Goal: Task Accomplishment & Management: Manage account settings

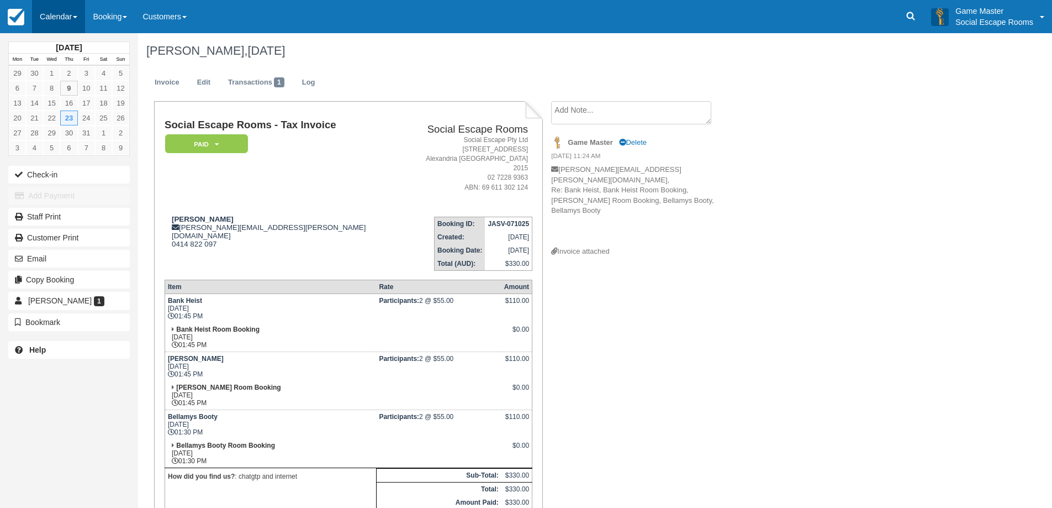
click at [61, 18] on link "Calendar" at bounding box center [58, 16] width 53 height 33
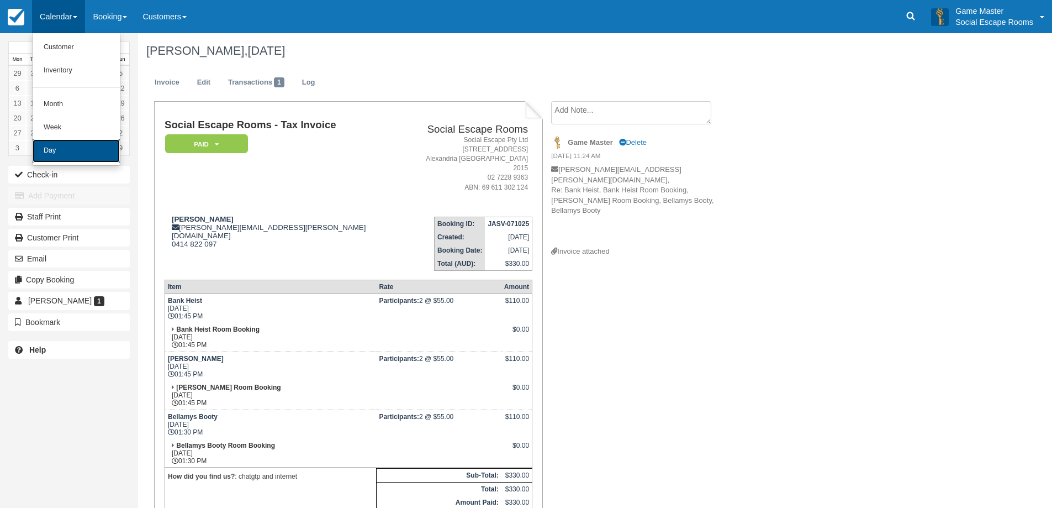
click at [59, 152] on link "Day" at bounding box center [76, 150] width 87 height 23
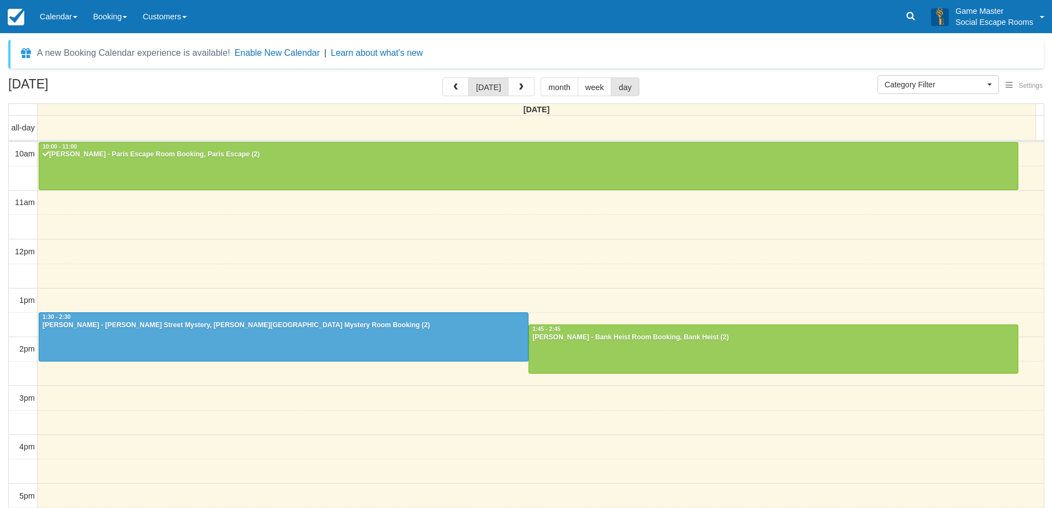
select select
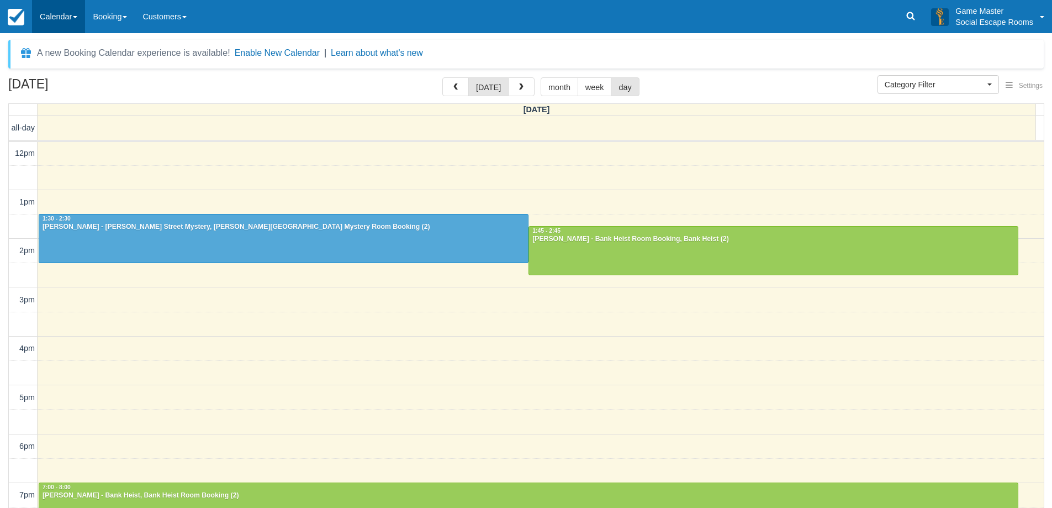
click at [66, 8] on link "Calendar" at bounding box center [58, 16] width 53 height 33
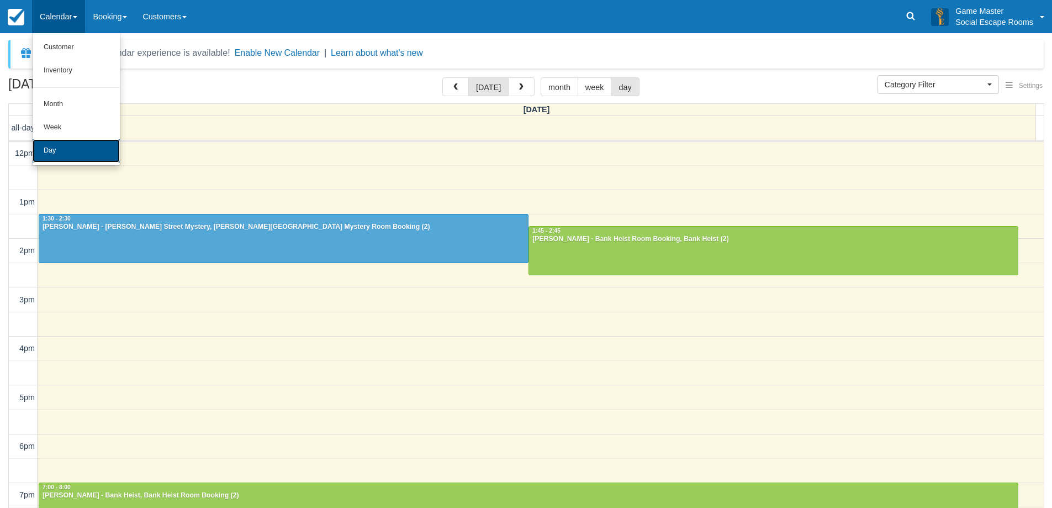
click at [54, 147] on link "Day" at bounding box center [76, 150] width 87 height 23
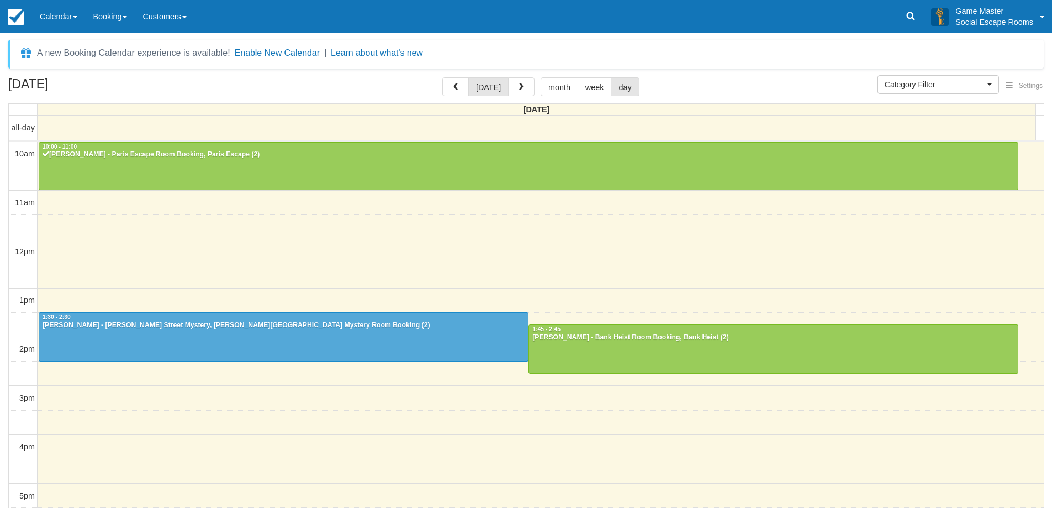
select select
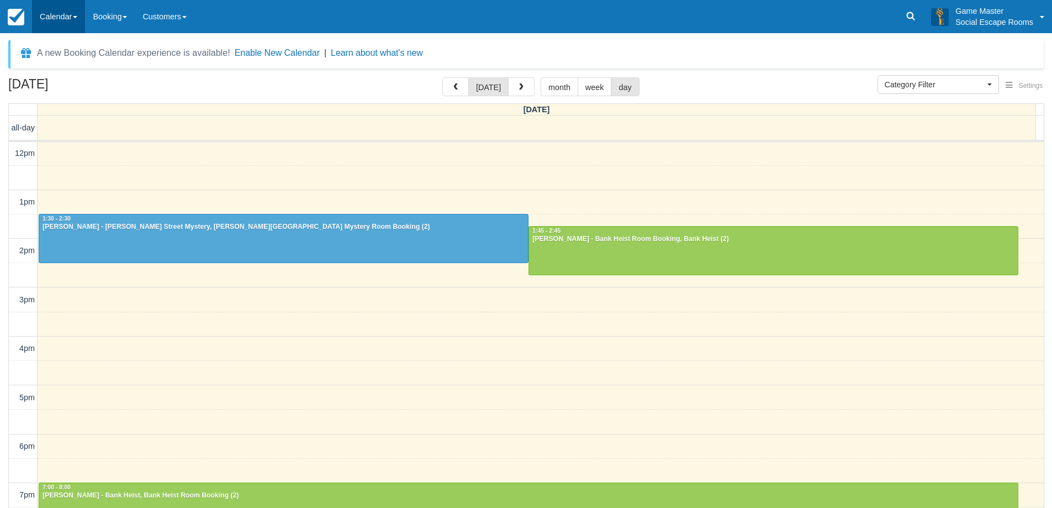
click at [65, 17] on link "Calendar" at bounding box center [58, 16] width 53 height 33
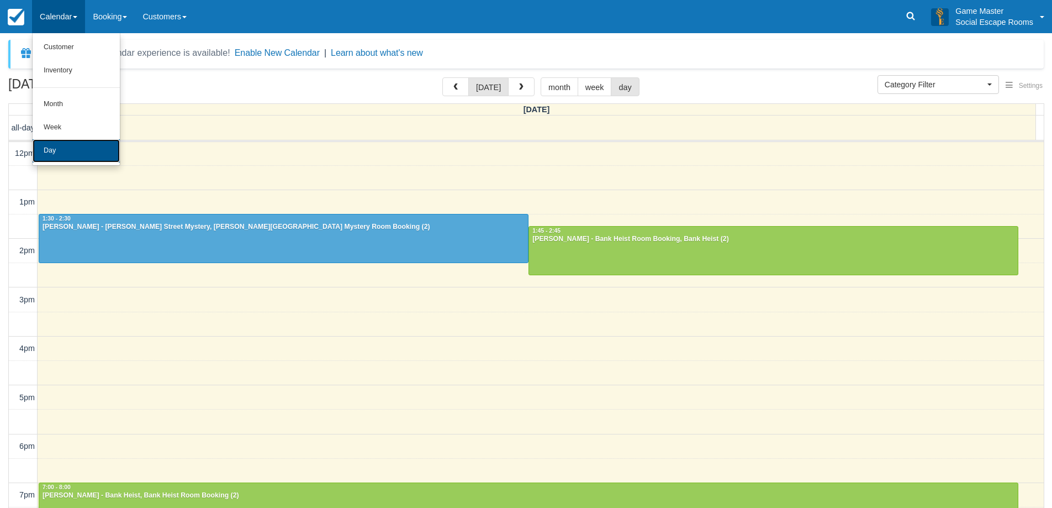
click at [78, 152] on link "Day" at bounding box center [76, 150] width 87 height 23
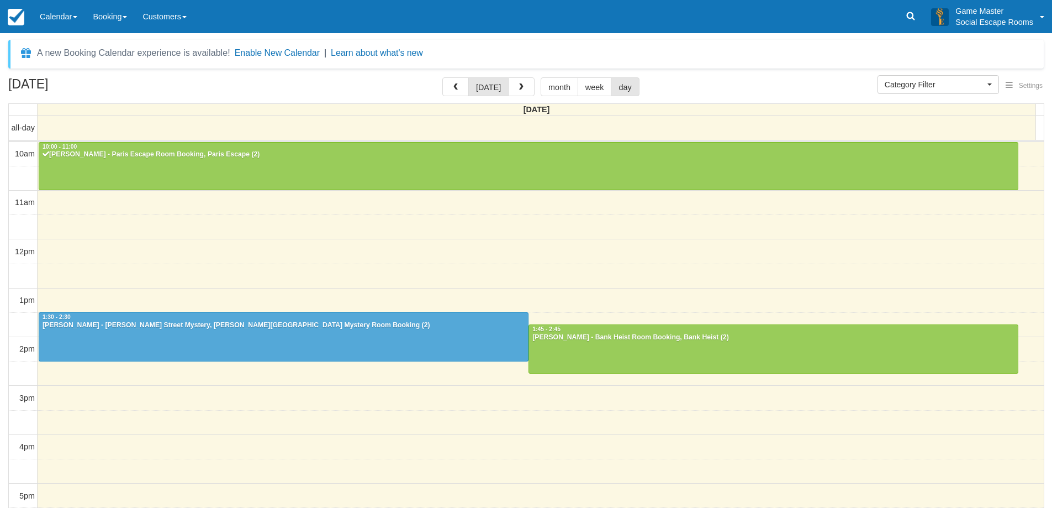
select select
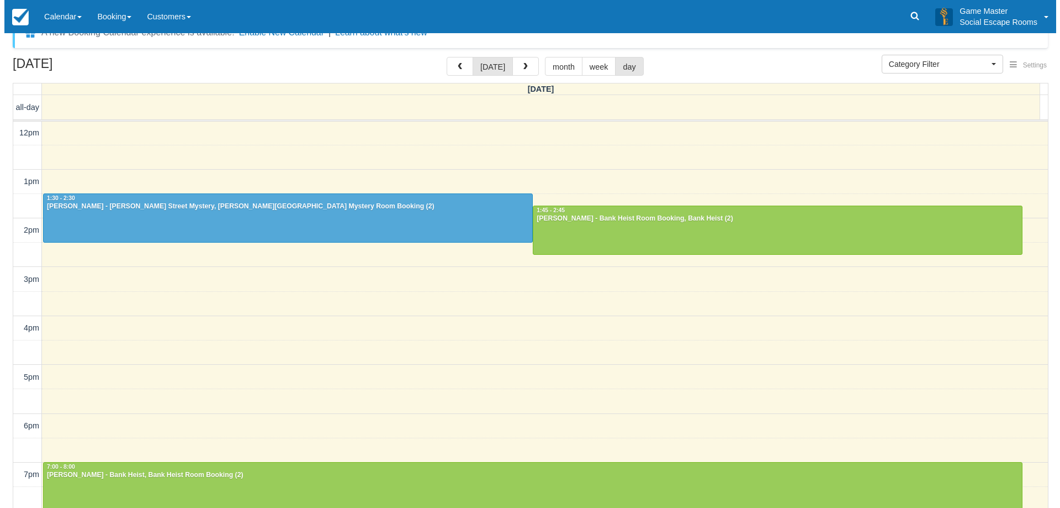
scroll to position [43, 0]
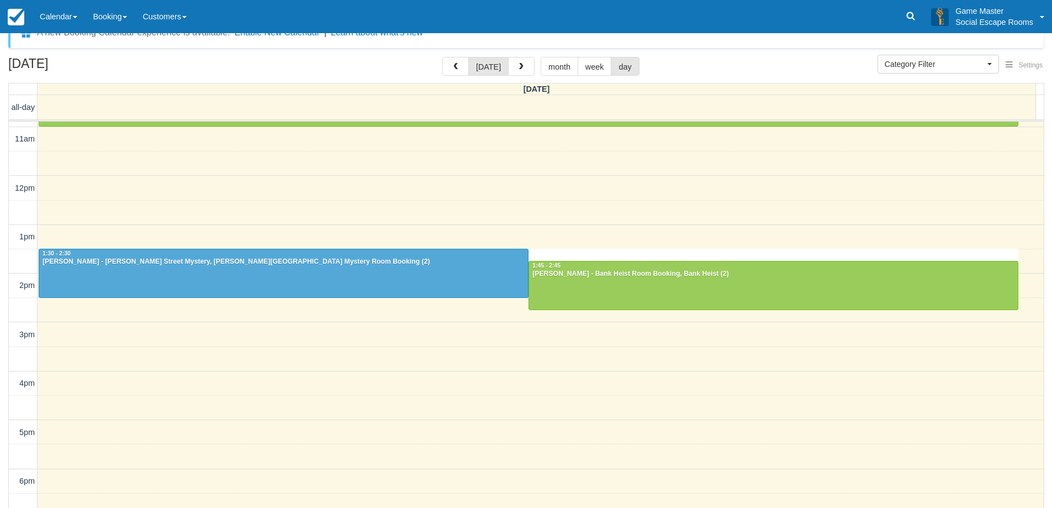
click at [547, 252] on div "10am 11am 12pm 1pm 2pm 3pm 4pm 5pm 6pm 7pm 8pm 9pm 10pm 1:30 - 2:00 10:00 - 11:…" at bounding box center [526, 383] width 1035 height 610
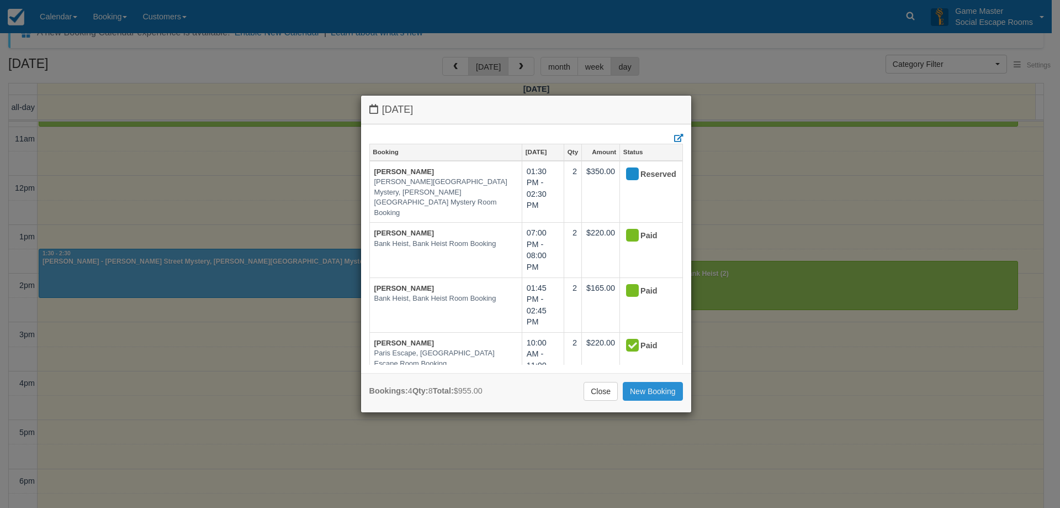
click at [652, 398] on link "New Booking" at bounding box center [653, 391] width 60 height 19
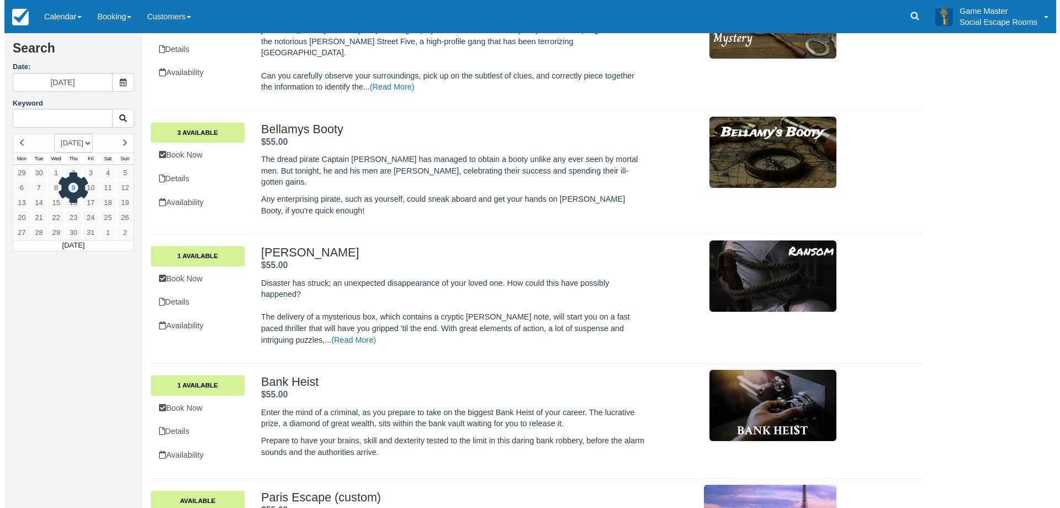
scroll to position [276, 0]
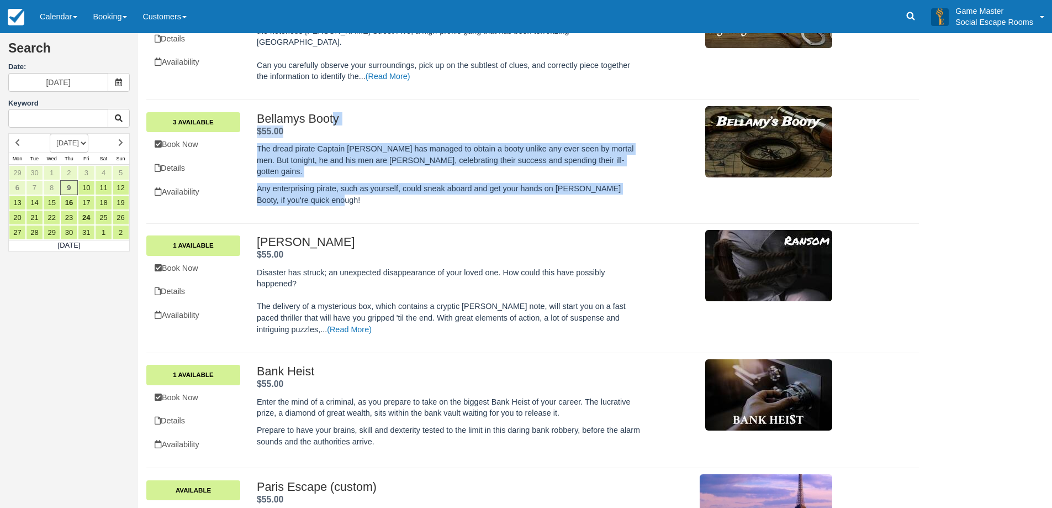
drag, startPoint x: 255, startPoint y: 110, endPoint x: 341, endPoint y: 172, distance: 105.3
click at [341, 172] on div "Bellamys Booty . $55.00 . The dread pirate Captain Sam Bellamy has managed to o…" at bounding box center [545, 161] width 592 height 99
click at [341, 183] on p "Any enterprising pirate, such as yourself, could sneak aboard and get your hand…" at bounding box center [448, 194] width 383 height 23
drag, startPoint x: 344, startPoint y: 181, endPoint x: 251, endPoint y: 108, distance: 118.3
click at [251, 112] on div "Bellamys Booty . $55.00 . The dread pirate Captain Sam Bellamy has managed to o…" at bounding box center [545, 161] width 592 height 99
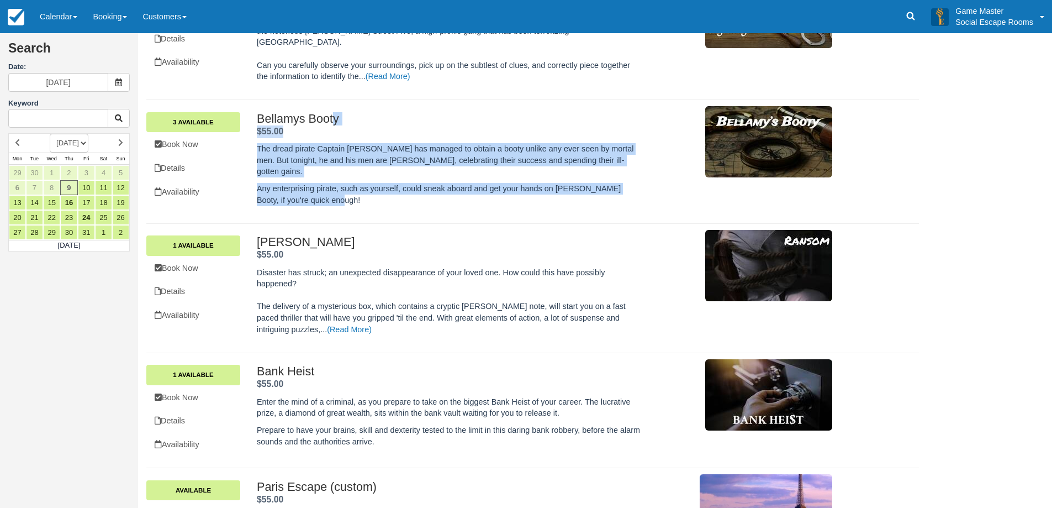
click at [319, 138] on div "The dread pirate Captain Sam Bellamy has managed to obtain a booty unlike any e…" at bounding box center [448, 172] width 383 height 68
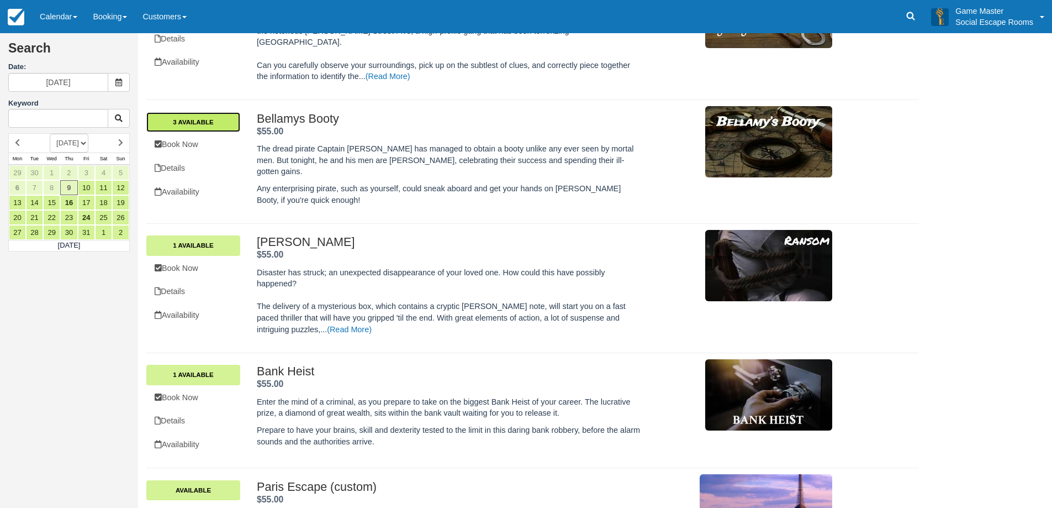
click at [222, 112] on link "3 Available" at bounding box center [193, 122] width 94 height 20
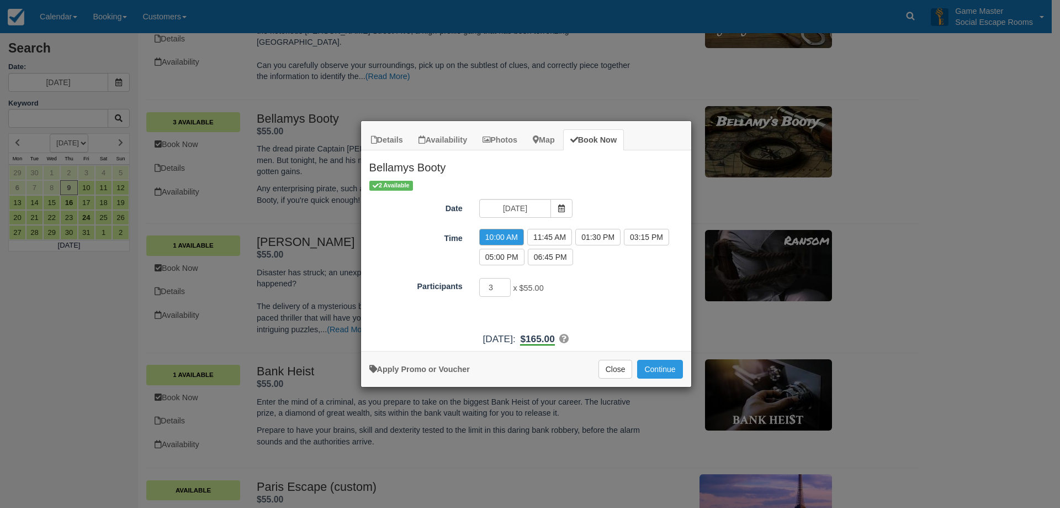
click at [440, 259] on div "Time 10:00 AM 11:45 AM 01:30 PM 03:15 PM 05:00 PM 06:45 PM" at bounding box center [526, 249] width 330 height 40
click at [587, 237] on label "01:30 PM" at bounding box center [598, 237] width 45 height 17
radio input "true"
click at [507, 284] on input "4" at bounding box center [495, 287] width 32 height 19
click at [531, 303] on div "1 Available Date 09/10/2025 Time 10:00 AM 11:45 AM 01:30 PM 03:15 PM 05:00 PM 0…" at bounding box center [526, 252] width 330 height 147
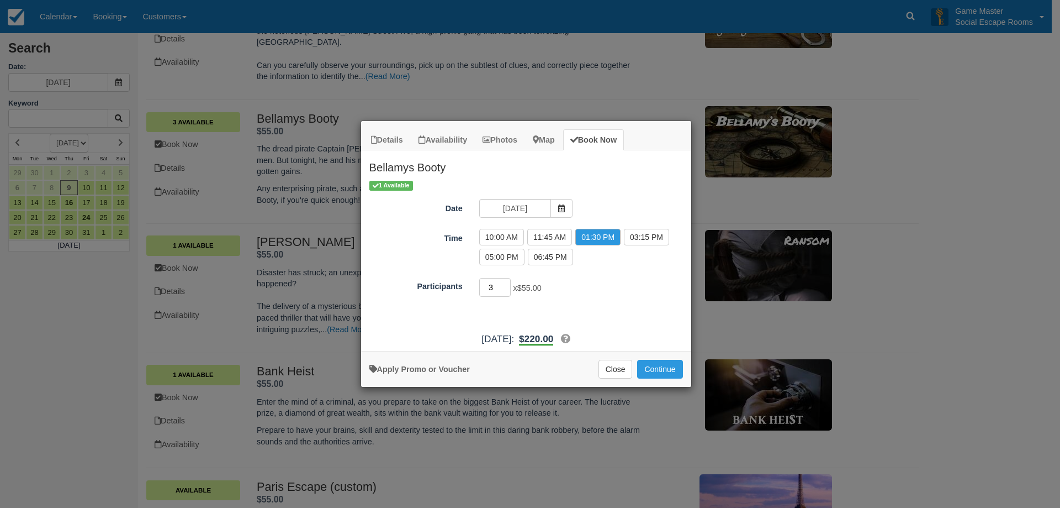
type input "3"
click at [507, 291] on input "3" at bounding box center [495, 287] width 32 height 19
click at [661, 368] on button "Continue" at bounding box center [659, 369] width 45 height 19
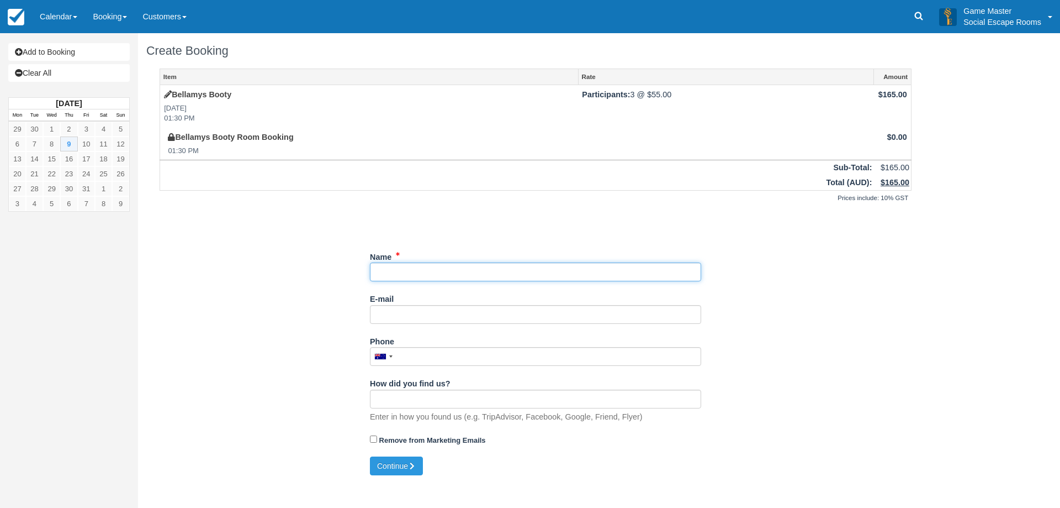
click at [389, 266] on input "Name" at bounding box center [535, 271] width 331 height 19
type input "Gold"
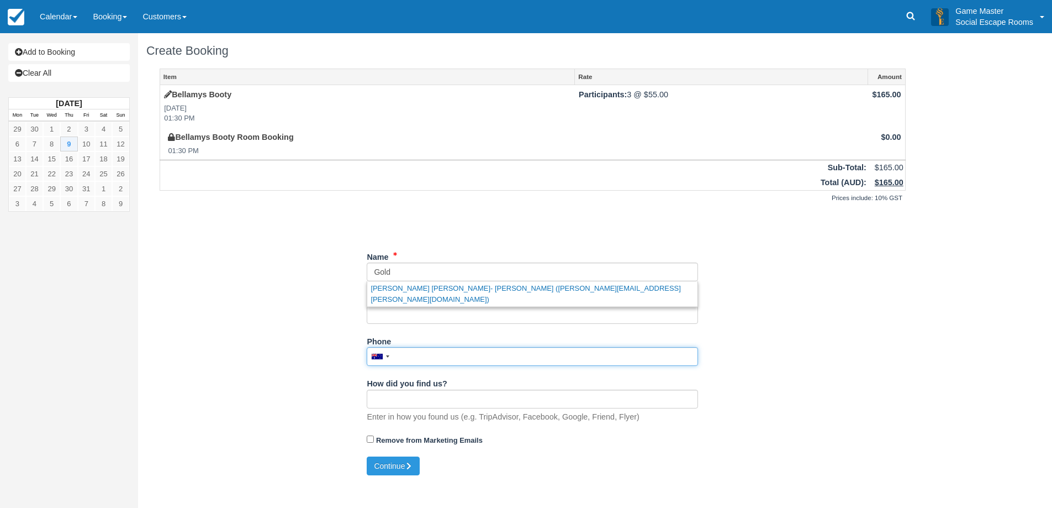
click at [447, 354] on input "Phone" at bounding box center [532, 356] width 331 height 19
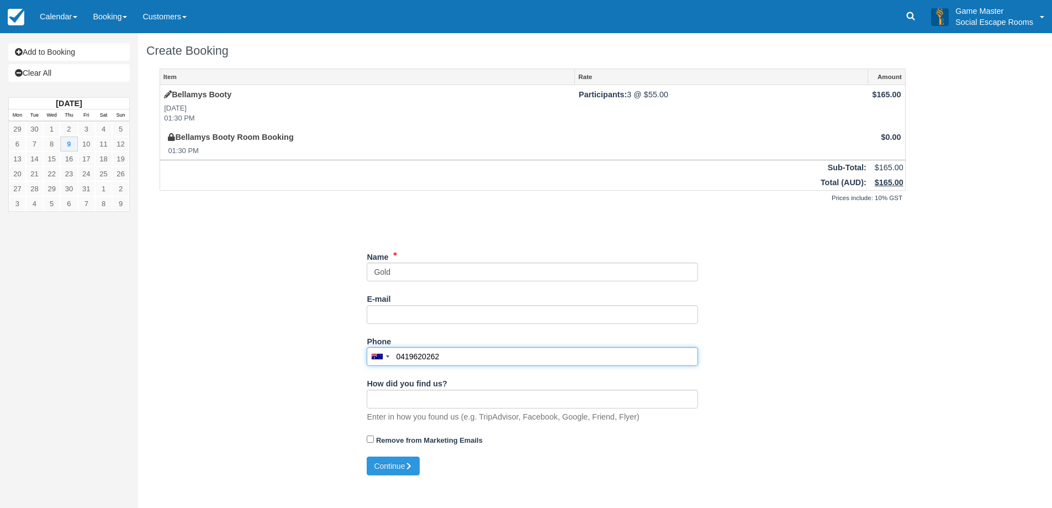
drag, startPoint x: 415, startPoint y: 356, endPoint x: 425, endPoint y: 358, distance: 10.6
click at [425, 358] on input "0419620262" at bounding box center [532, 356] width 331 height 19
click at [446, 356] on input "0419620262" at bounding box center [532, 356] width 331 height 19
click at [318, 287] on div "Item Rate Amount Bellamys Booty Thu Oct 9, 2025 01:30 PM Participants: 3 @ $55.…" at bounding box center [532, 262] width 773 height 388
click at [309, 216] on div "Unsaved Changes" at bounding box center [533, 223] width 746 height 27
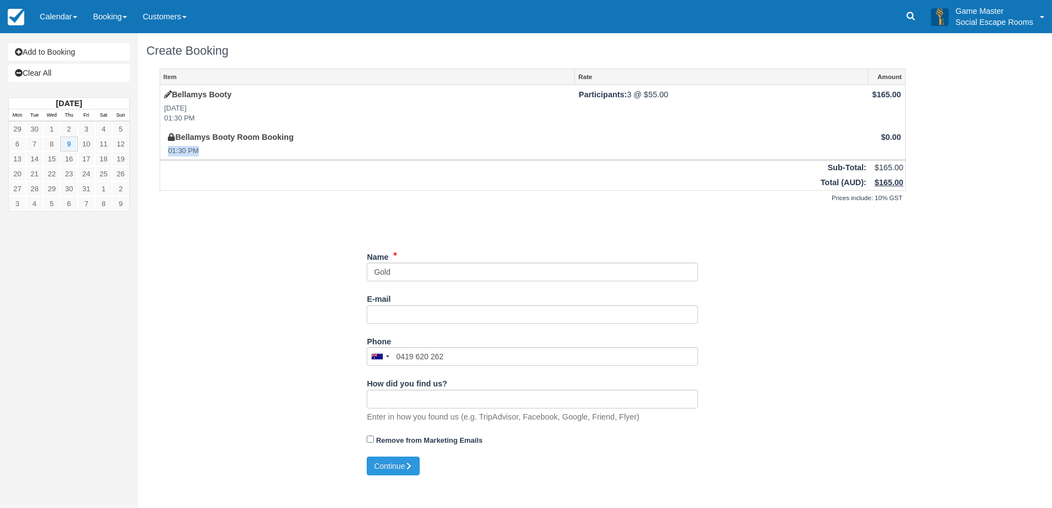
drag, startPoint x: 202, startPoint y: 152, endPoint x: 246, endPoint y: 162, distance: 44.6
click at [168, 151] on em "01:30 PM" at bounding box center [369, 151] width 403 height 10
click at [253, 244] on div "Item Rate Amount Bellamys Booty Thu Oct 9, 2025 01:30 PM Participants: 3 @ $55.…" at bounding box center [532, 262] width 773 height 388
click at [487, 469] on div "Create Booking Item Rate Amount Bellamys Booty Thu Oct 9, 2025 01:30 PM Partici…" at bounding box center [532, 258] width 789 height 450
click at [390, 466] on button "Continue" at bounding box center [393, 465] width 53 height 19
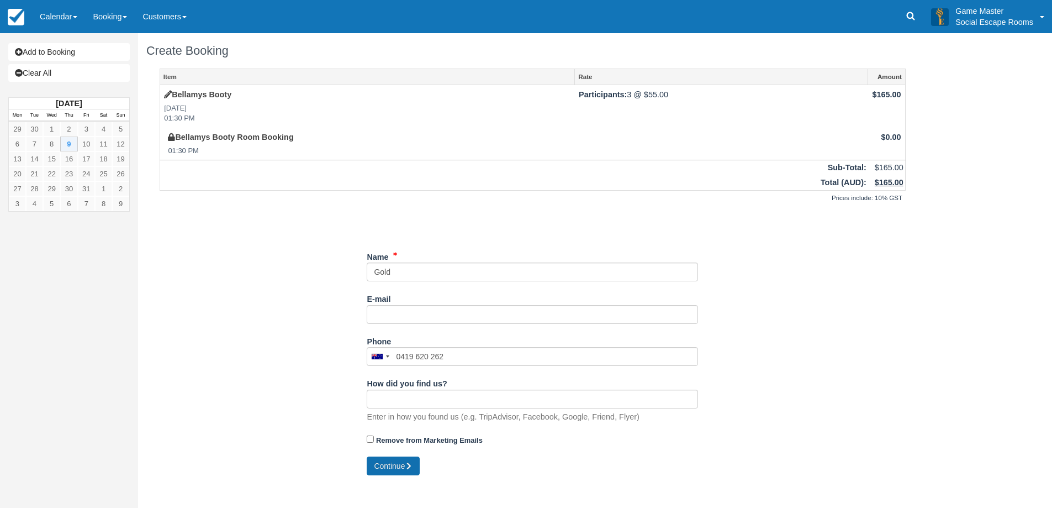
type input "+61419620262"
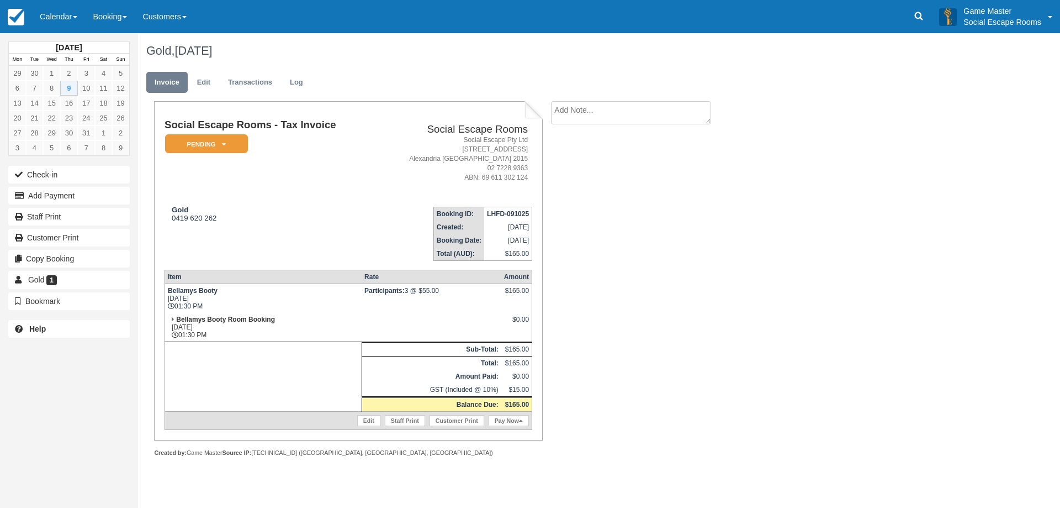
click at [217, 133] on td "Social Escape Rooms - Tax Invoice Pending   Reserved Deposit Paid Blocked for C…" at bounding box center [270, 158] width 211 height 78
click at [228, 139] on em "Pending" at bounding box center [206, 143] width 83 height 19
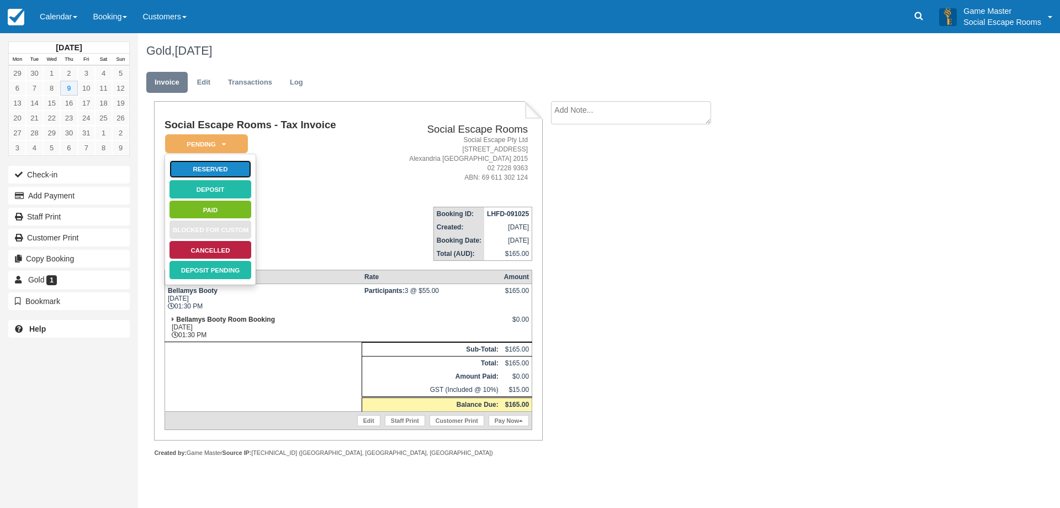
click at [221, 171] on link "Reserved" at bounding box center [210, 169] width 83 height 19
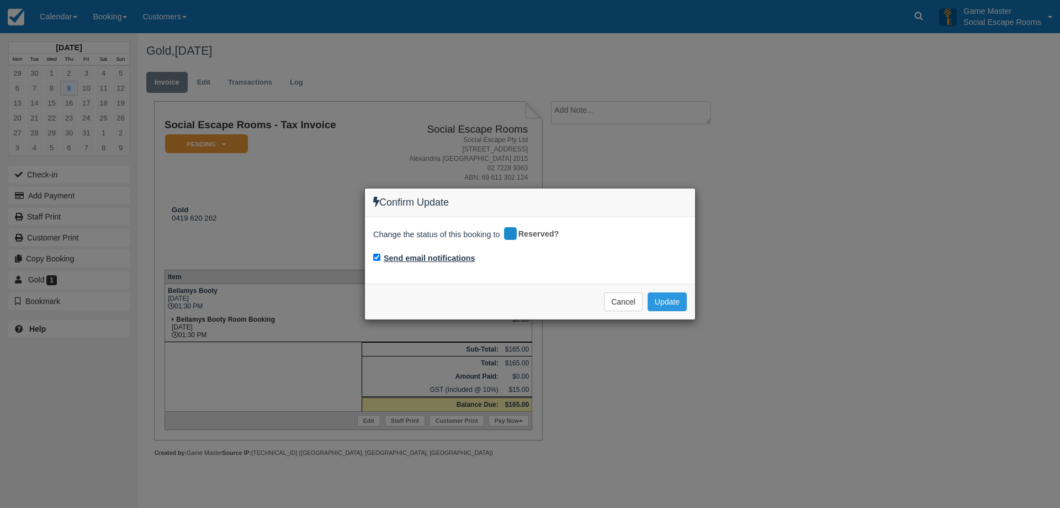
click at [421, 258] on label "Send email notifications" at bounding box center [430, 258] width 92 height 12
click at [381, 258] on input "Send email notifications" at bounding box center [376, 257] width 7 height 7
checkbox input "false"
click at [670, 304] on button "Update" at bounding box center [667, 301] width 39 height 19
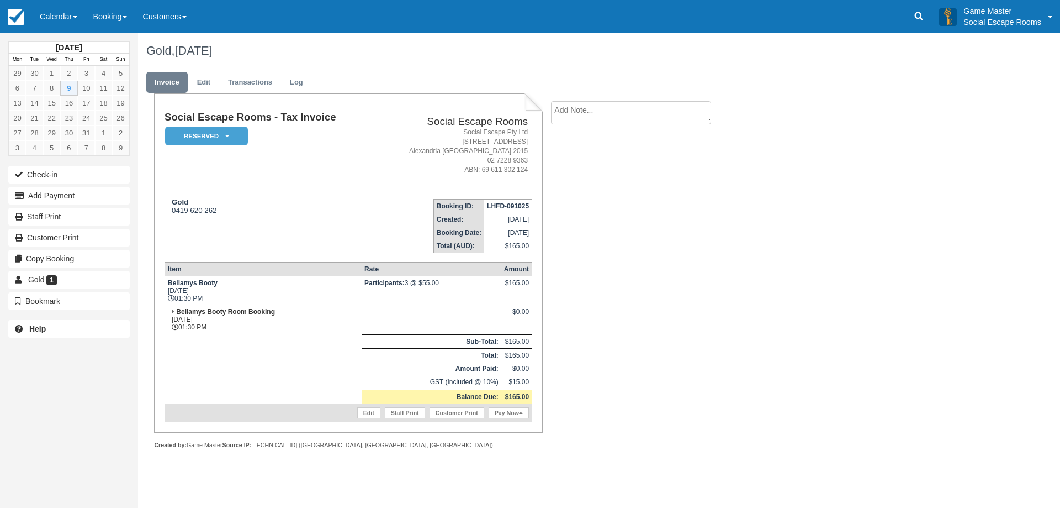
click at [645, 381] on div "Social Escape Rooms - Tax Invoice Reserved   Pending Deposit Paid Blocked for C…" at bounding box center [442, 290] width 608 height 379
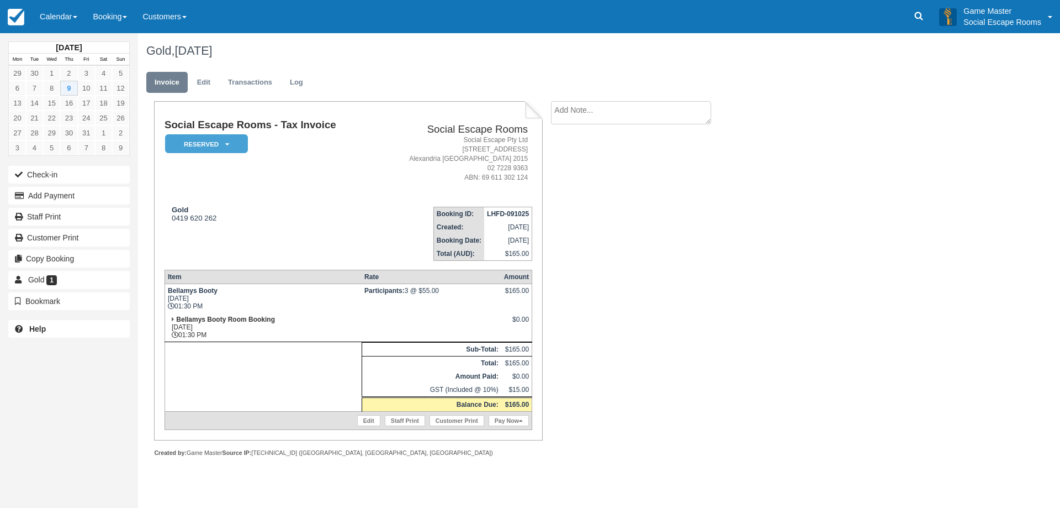
drag, startPoint x: 329, startPoint y: 241, endPoint x: 319, endPoint y: 239, distance: 9.6
click at [321, 240] on td "Gold 0419 620 262" at bounding box center [270, 229] width 211 height 63
drag, startPoint x: 204, startPoint y: 221, endPoint x: 165, endPoint y: 219, distance: 39.3
click at [165, 219] on td "Gold 0419 620 262" at bounding box center [270, 229] width 211 height 63
copy div "0419 620 262"
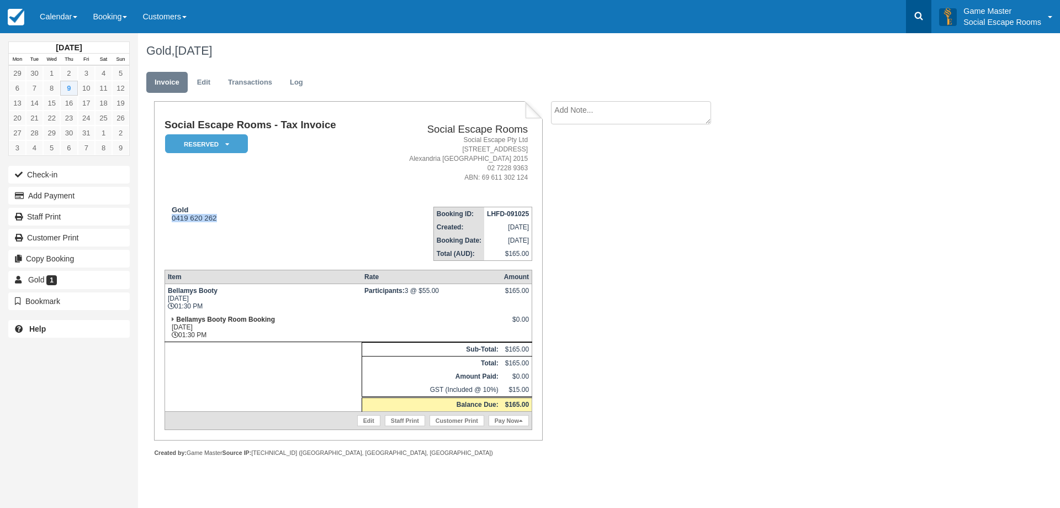
click at [915, 17] on icon at bounding box center [919, 15] width 11 height 11
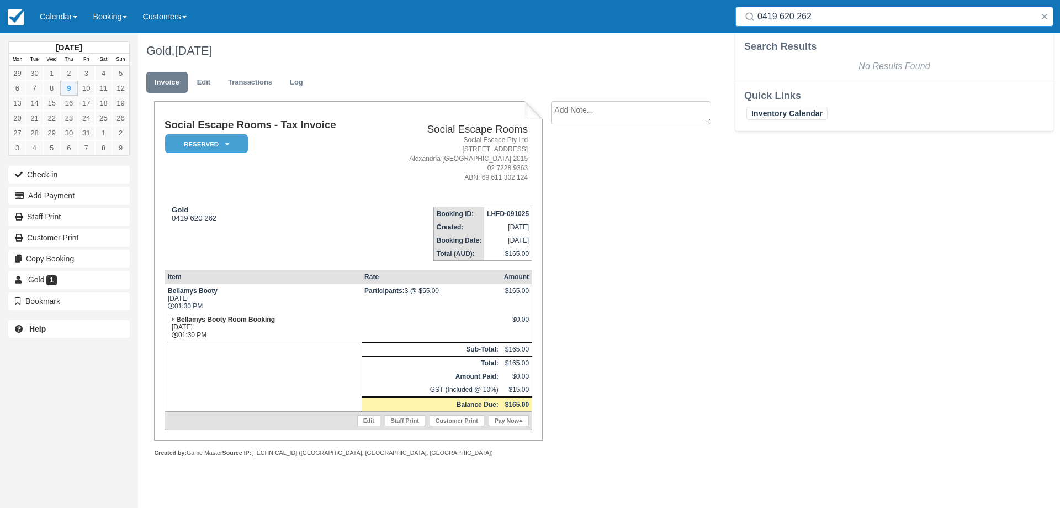
drag, startPoint x: 768, startPoint y: 17, endPoint x: 756, endPoint y: 14, distance: 12.6
click at [756, 14] on div "0419 620 262" at bounding box center [895, 17] width 318 height 20
click at [772, 16] on input "19 620 262" at bounding box center [897, 17] width 278 height 20
click at [786, 13] on input "19620 262" at bounding box center [897, 17] width 278 height 20
type input "19620262"
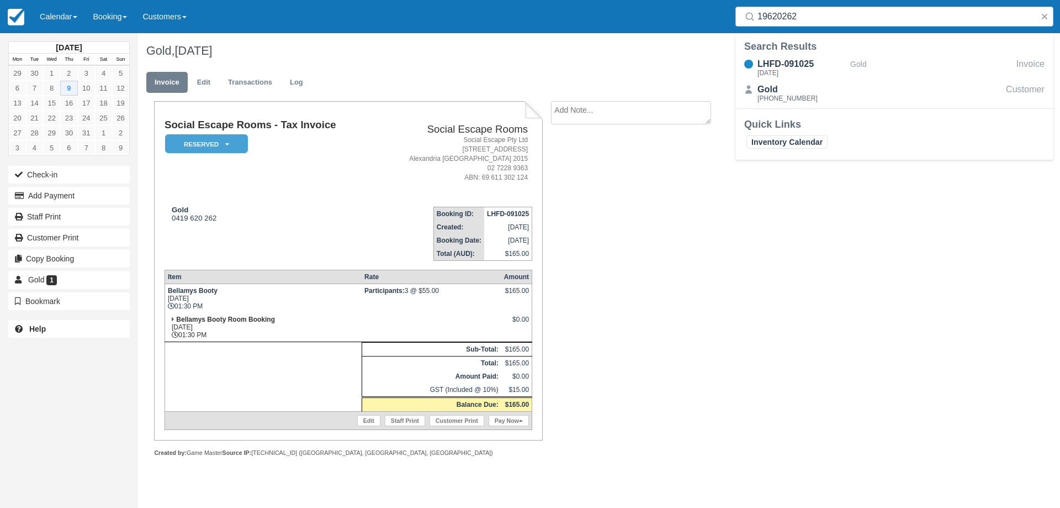
click at [669, 204] on div "Social Escape Rooms - Tax Invoice Reserved   Pending Deposit Paid Blocked for C…" at bounding box center [442, 290] width 608 height 379
click at [1048, 14] on button "button" at bounding box center [1044, 16] width 13 height 13
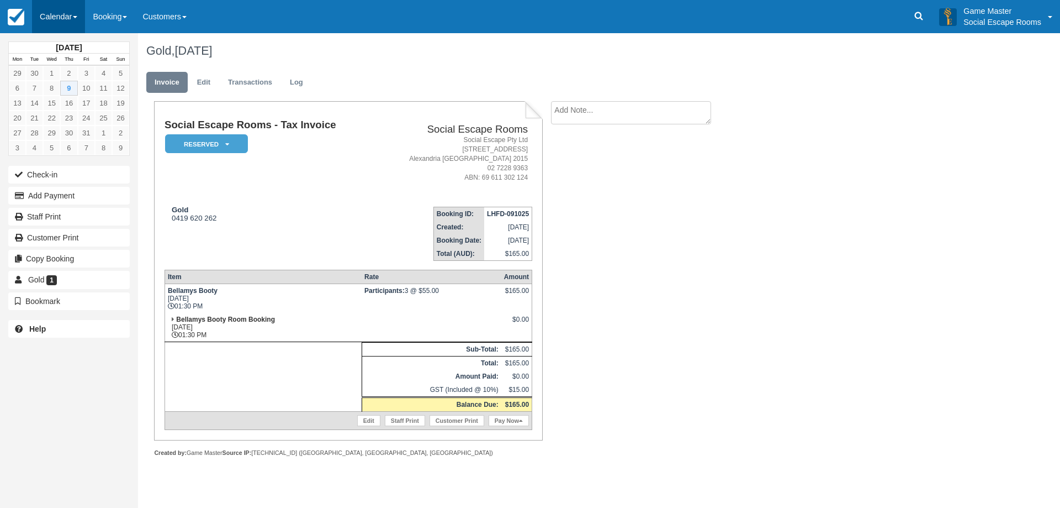
click at [65, 14] on link "Calendar" at bounding box center [58, 16] width 53 height 33
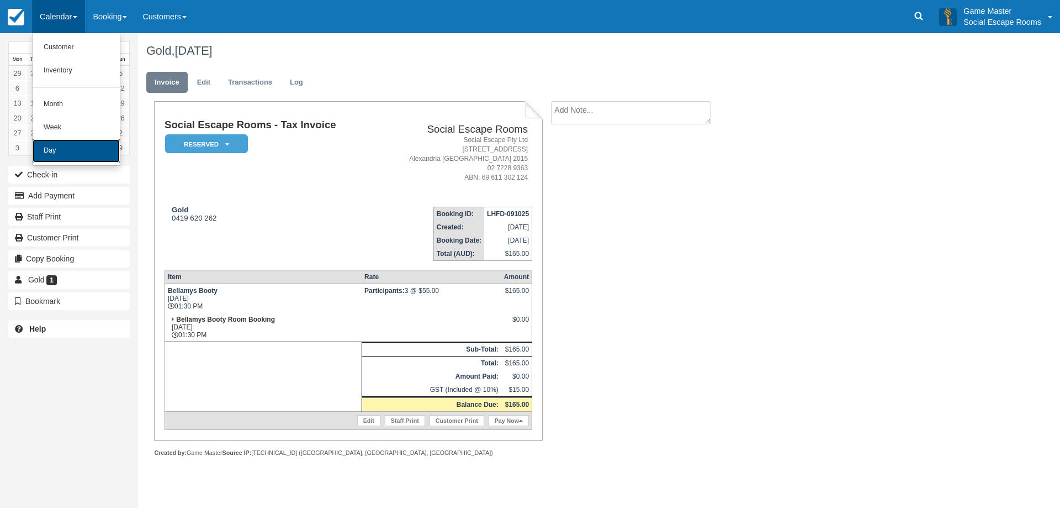
click at [67, 145] on link "Day" at bounding box center [76, 150] width 87 height 23
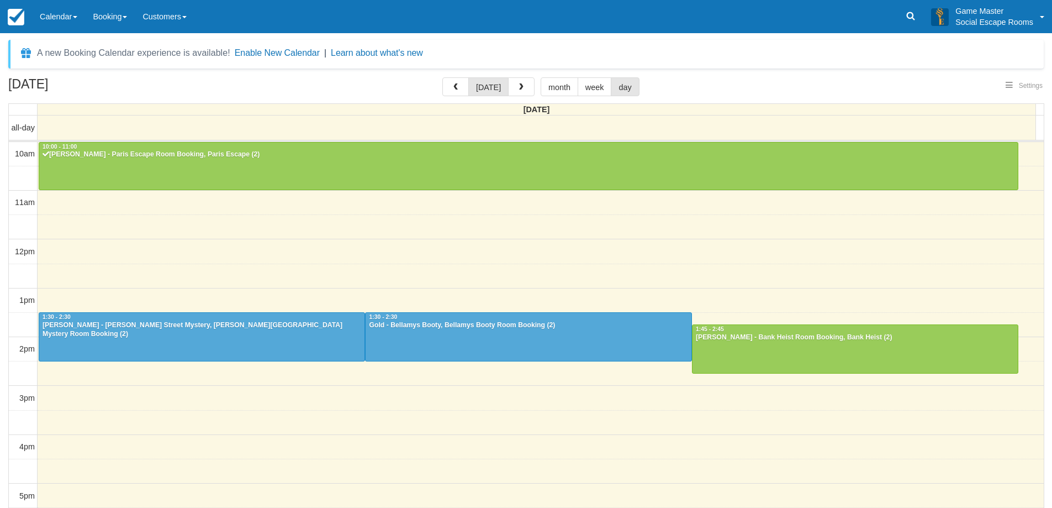
select select
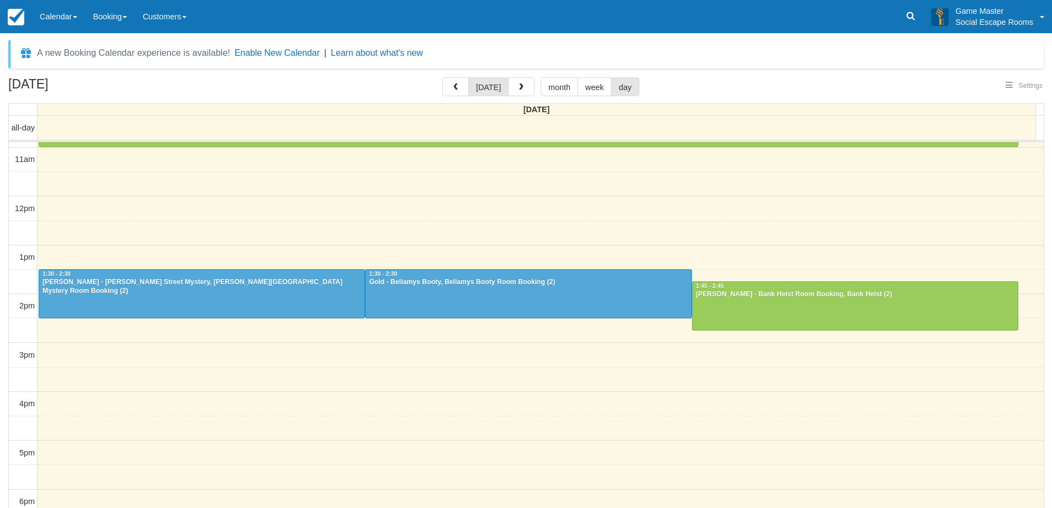
select select
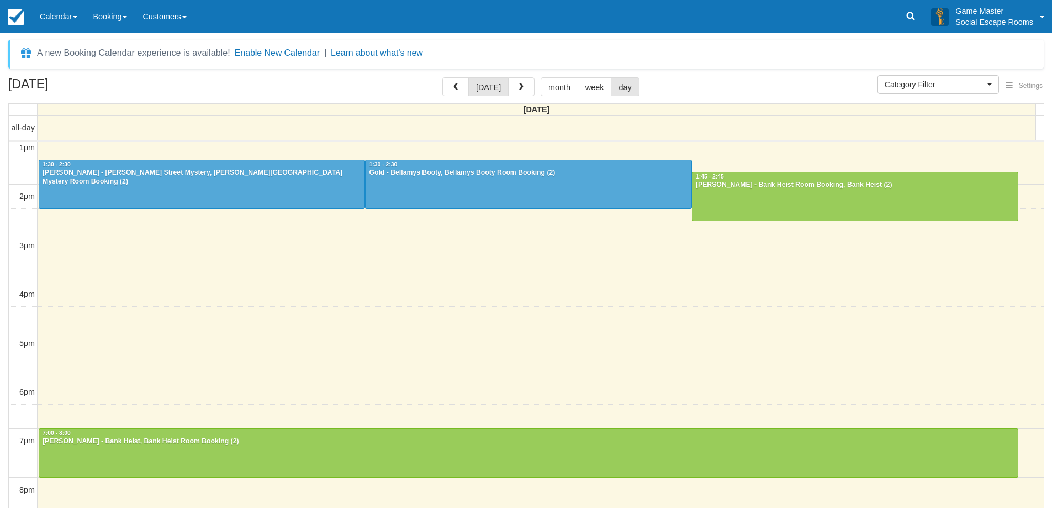
scroll to position [154, 0]
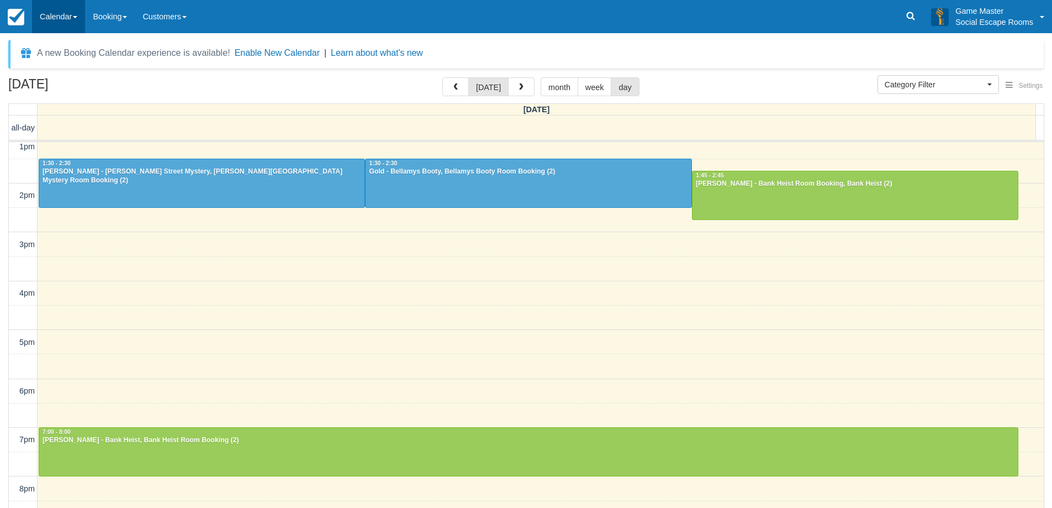
click at [62, 16] on link "Calendar" at bounding box center [58, 16] width 53 height 33
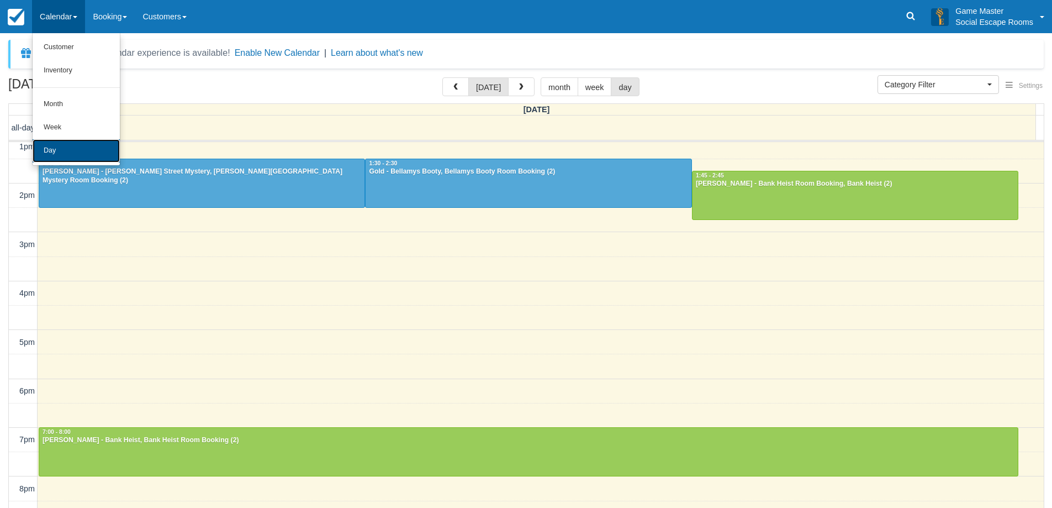
click at [66, 154] on link "Day" at bounding box center [76, 150] width 87 height 23
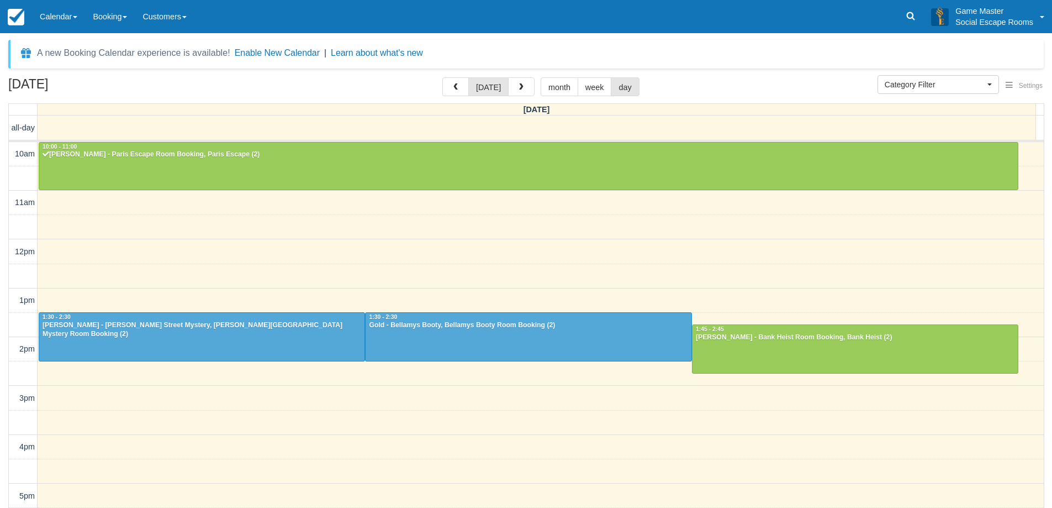
select select
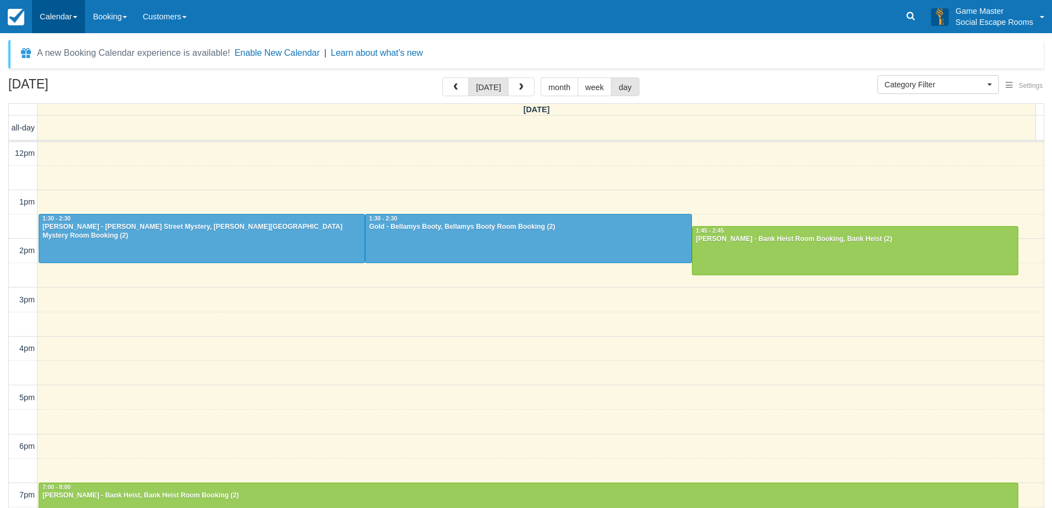
click at [55, 23] on link "Calendar" at bounding box center [58, 16] width 53 height 33
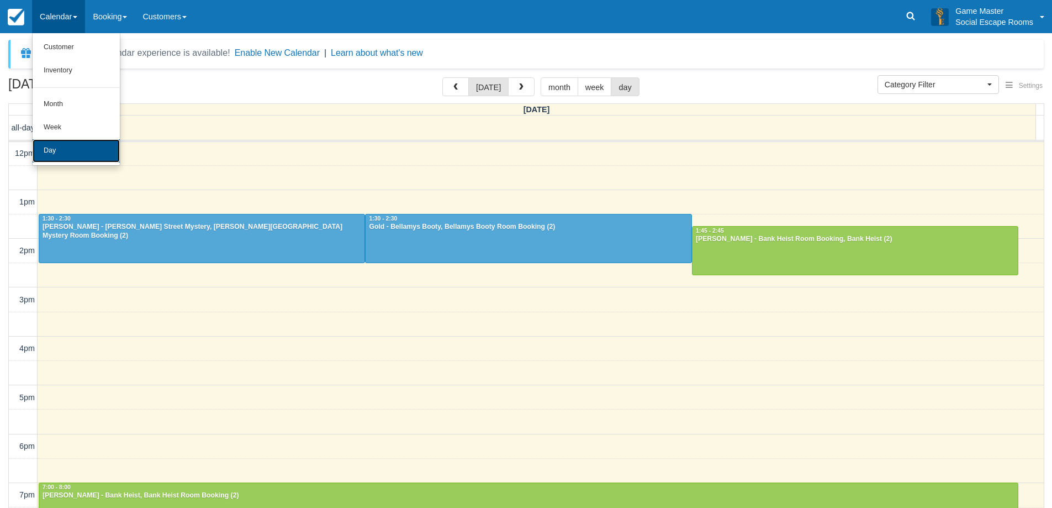
click at [67, 155] on link "Day" at bounding box center [76, 150] width 87 height 23
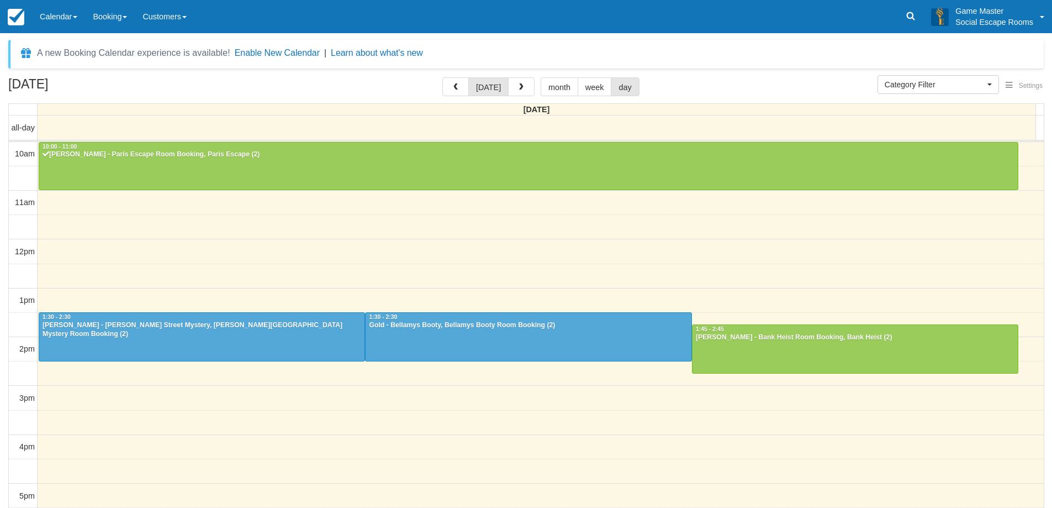
select select
